Goal: Transaction & Acquisition: Book appointment/travel/reservation

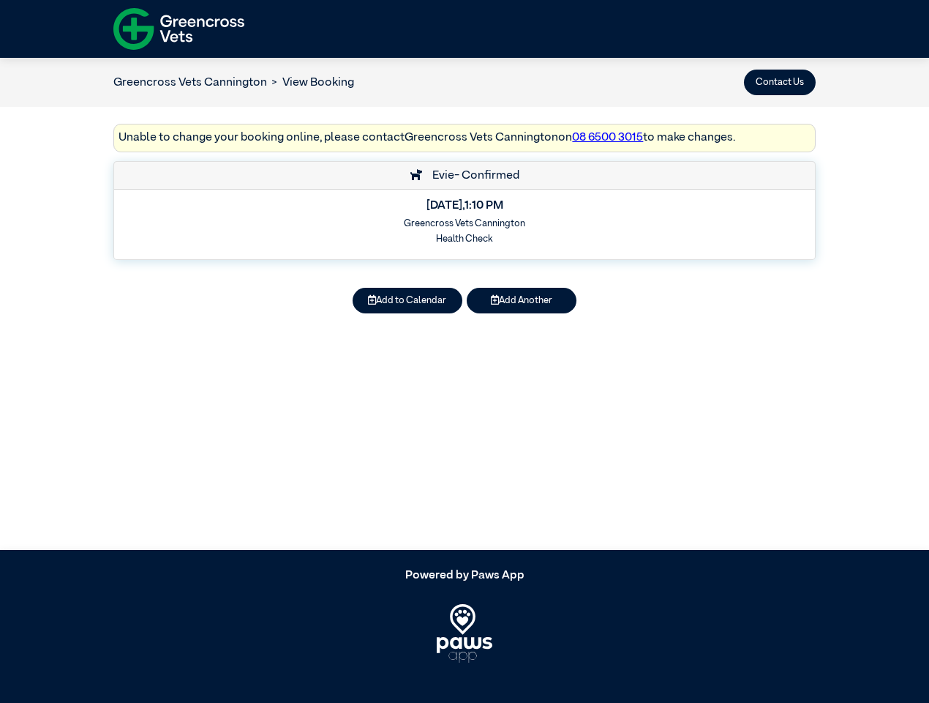
click at [780, 82] on button "Contact Us" at bounding box center [780, 83] width 72 height 26
click at [408, 300] on button "Add to Calendar" at bounding box center [408, 301] width 110 height 26
click at [522, 300] on button "Add Another" at bounding box center [522, 301] width 110 height 26
